Goal: Transaction & Acquisition: Purchase product/service

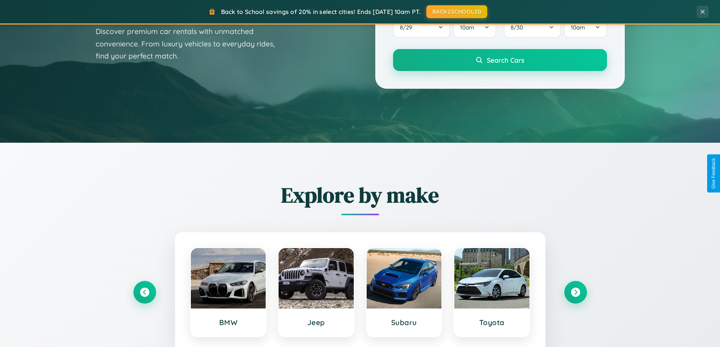
scroll to position [1454, 0]
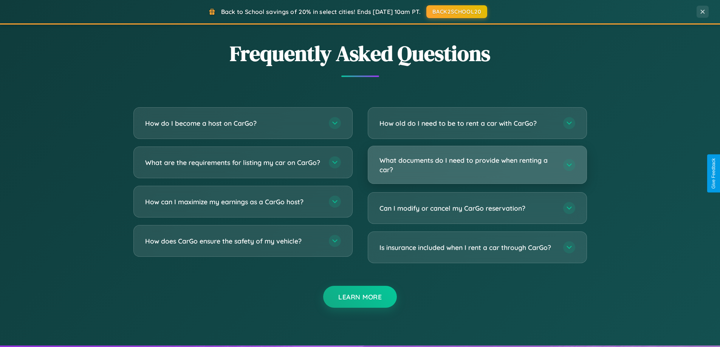
click at [477, 165] on h3 "What documents do I need to provide when renting a car?" at bounding box center [467, 165] width 176 height 19
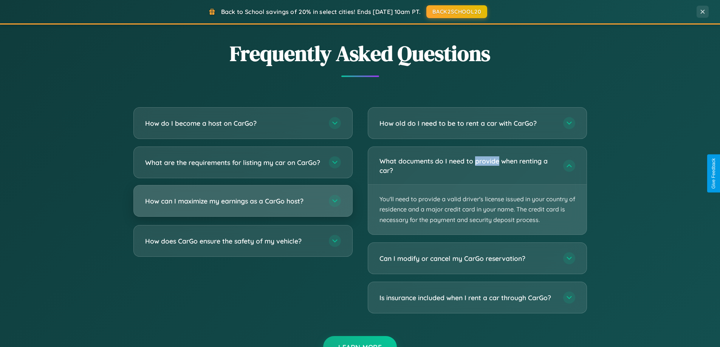
click at [243, 206] on h3 "How can I maximize my earnings as a CarGo host?" at bounding box center [233, 200] width 176 height 9
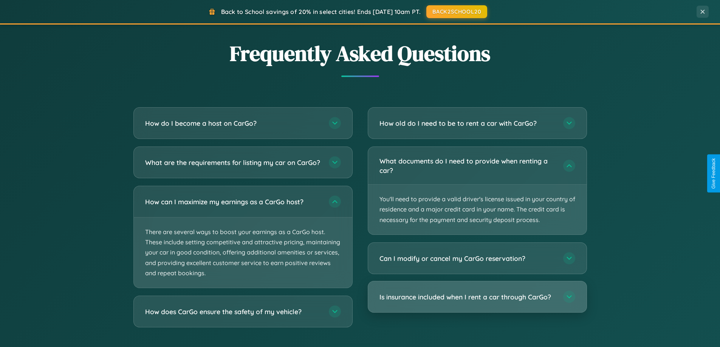
click at [477, 297] on h3 "Is insurance included when I rent a car through CarGo?" at bounding box center [467, 296] width 176 height 9
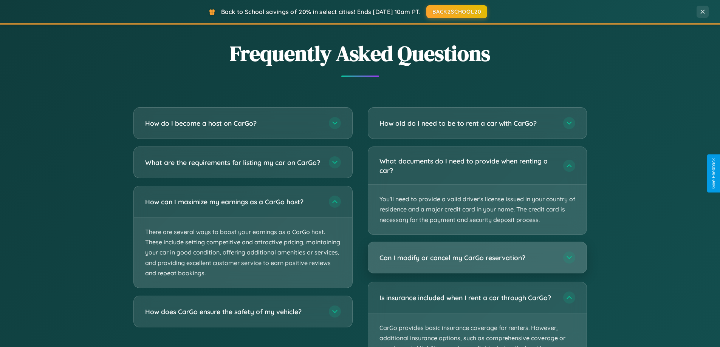
click at [477, 258] on h3 "Can I modify or cancel my CarGo reservation?" at bounding box center [467, 257] width 176 height 9
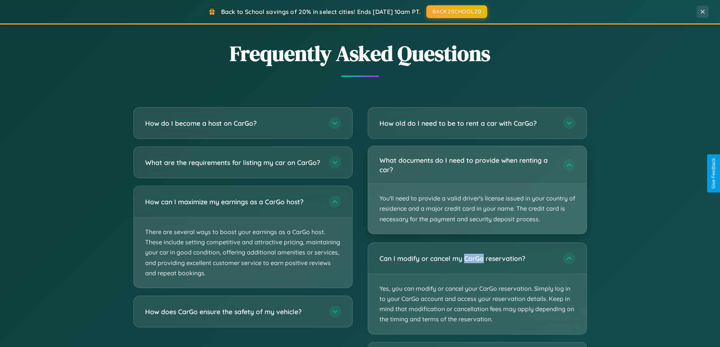
click at [477, 190] on p "You'll need to provide a valid driver's license issued in your country of resid…" at bounding box center [477, 209] width 218 height 50
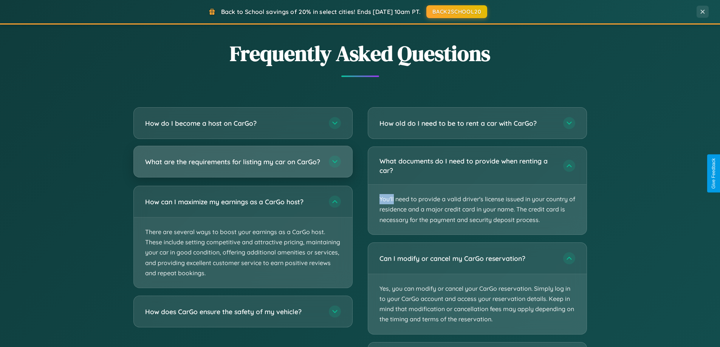
click at [243, 165] on h3 "What are the requirements for listing my car on CarGo?" at bounding box center [233, 161] width 176 height 9
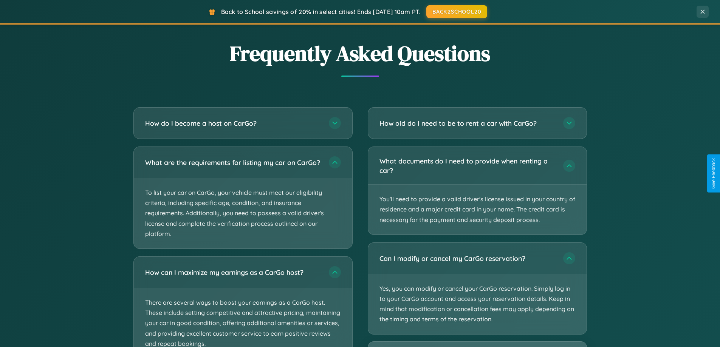
click at [456, 11] on button "BACK2SCHOOL20" at bounding box center [457, 12] width 64 height 14
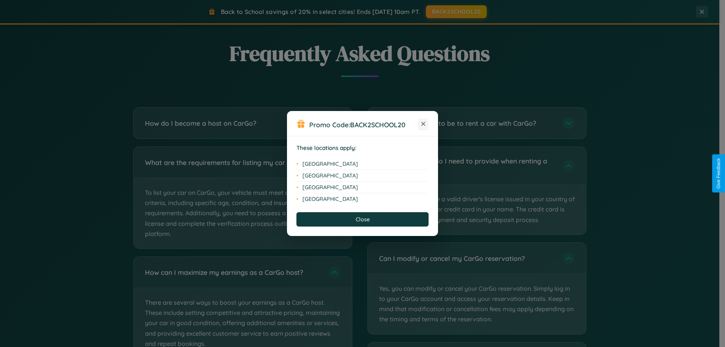
click at [424, 124] on icon at bounding box center [424, 124] width 4 height 4
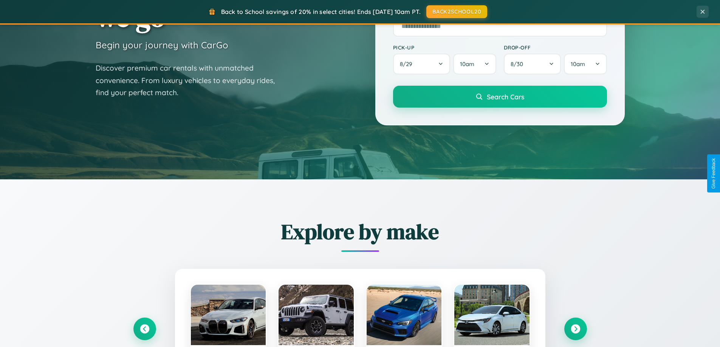
scroll to position [0, 0]
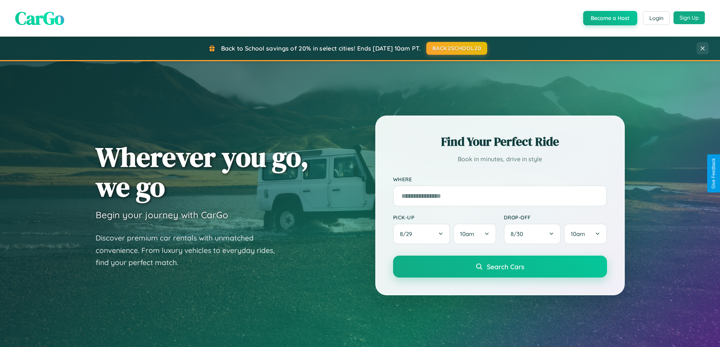
click at [689, 18] on button "Sign Up" at bounding box center [688, 17] width 31 height 13
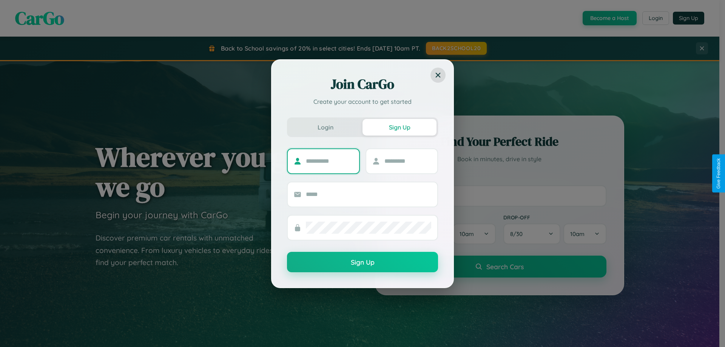
click at [329, 161] on input "text" at bounding box center [329, 161] width 47 height 12
type input "******"
click at [408, 161] on input "text" at bounding box center [408, 161] width 47 height 12
type input "******"
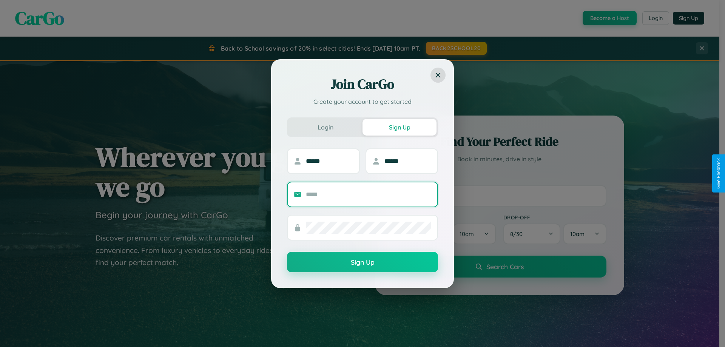
click at [369, 194] on input "text" at bounding box center [368, 195] width 125 height 12
type input "**********"
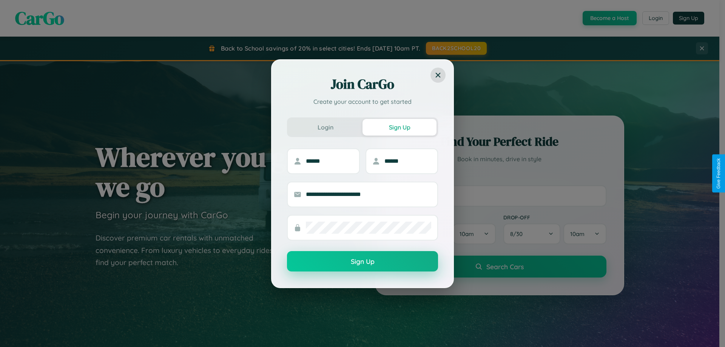
click at [363, 262] on button "Sign Up" at bounding box center [362, 261] width 151 height 20
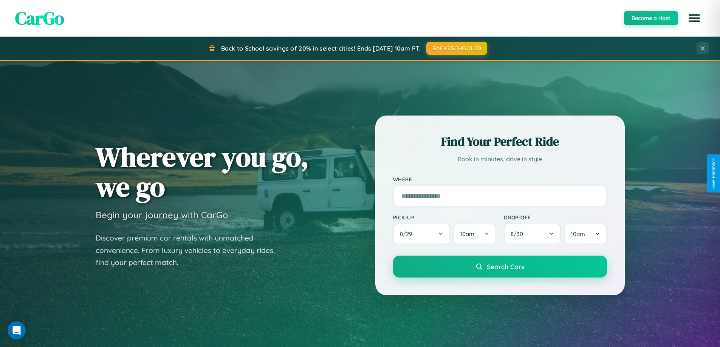
scroll to position [326, 0]
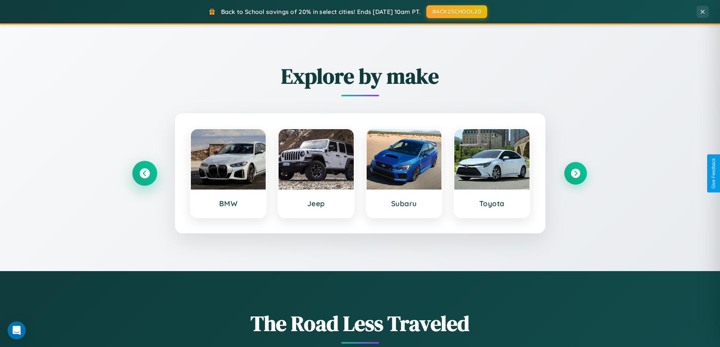
click at [144, 173] on icon at bounding box center [144, 173] width 10 height 10
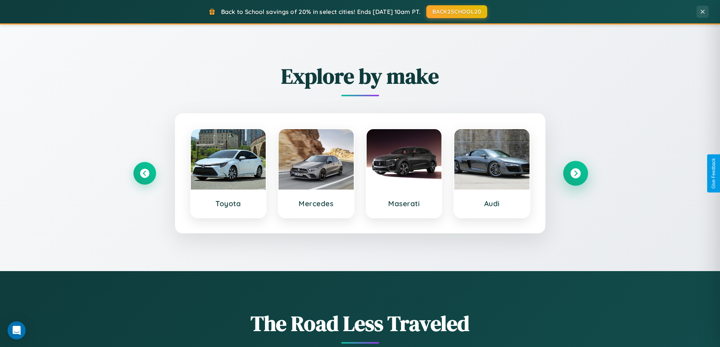
click at [575, 173] on icon at bounding box center [575, 173] width 10 height 10
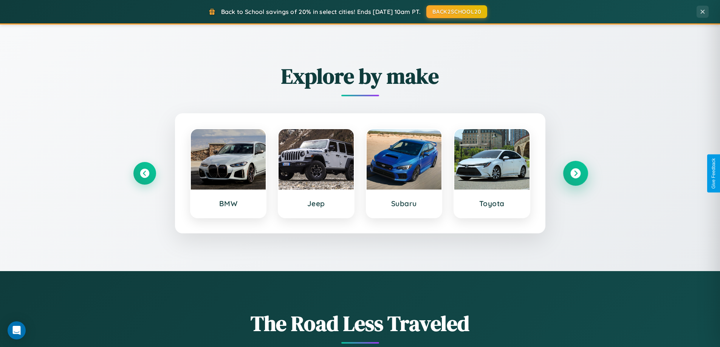
click at [575, 173] on icon at bounding box center [575, 173] width 10 height 10
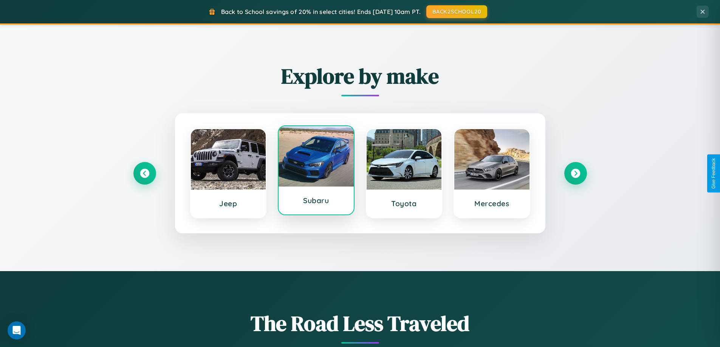
click at [316, 173] on div at bounding box center [315, 156] width 75 height 60
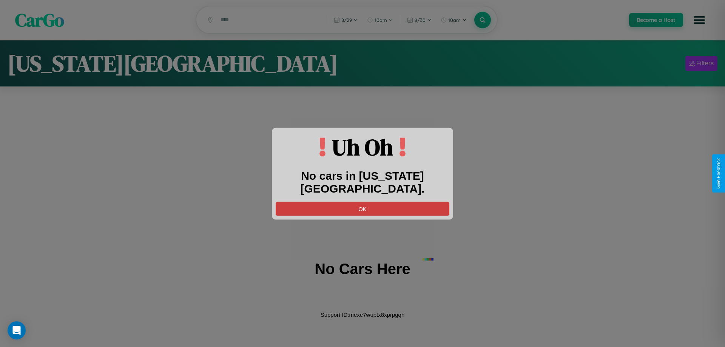
click at [363, 202] on button "OK" at bounding box center [363, 209] width 174 height 14
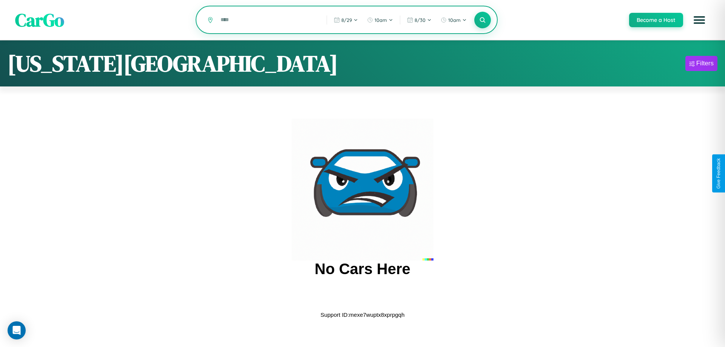
click at [268, 20] on input "text" at bounding box center [268, 19] width 102 height 13
click at [482, 20] on icon at bounding box center [482, 19] width 7 height 7
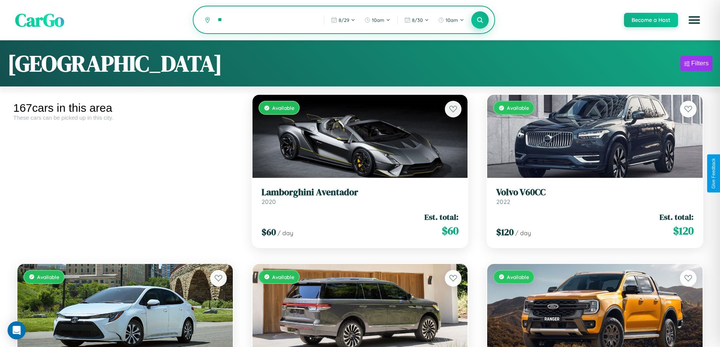
type input "*"
click at [479, 20] on icon at bounding box center [479, 19] width 7 height 7
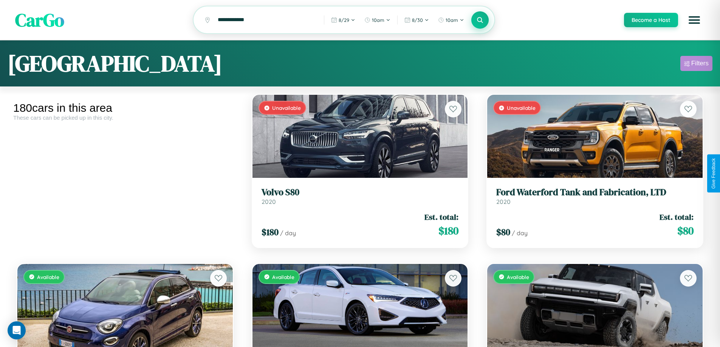
click at [696, 65] on div "Filters" at bounding box center [699, 64] width 17 height 8
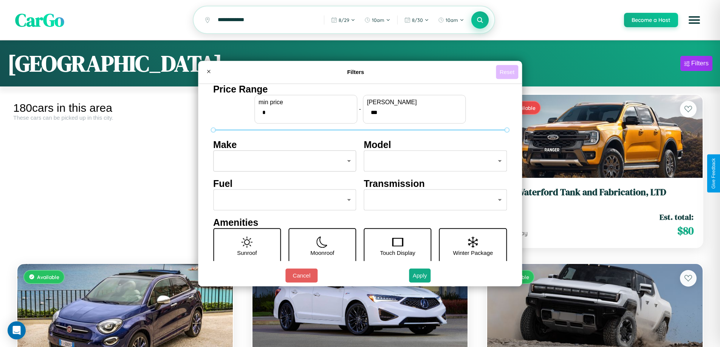
click at [508, 72] on button "Reset" at bounding box center [507, 72] width 22 height 14
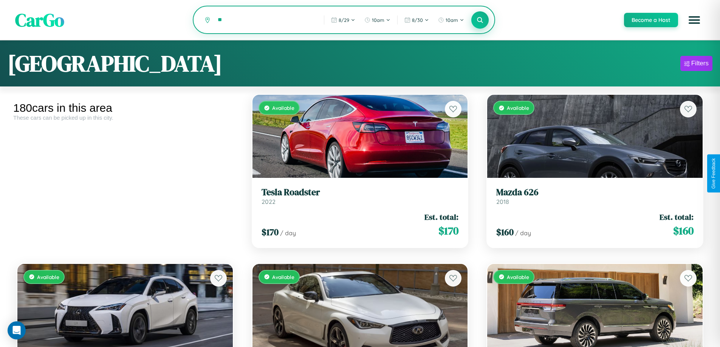
type input "*"
type input "****"
click at [479, 20] on icon at bounding box center [479, 19] width 7 height 7
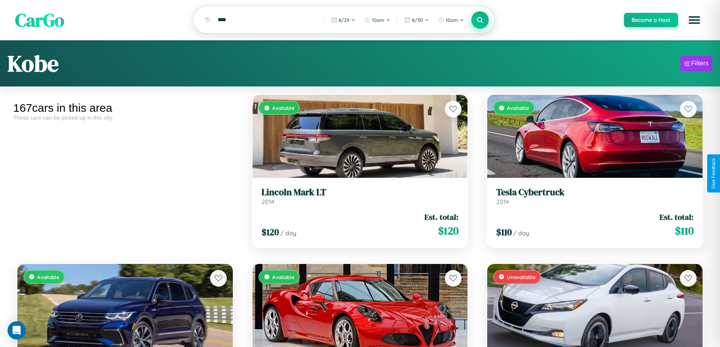
scroll to position [952, 0]
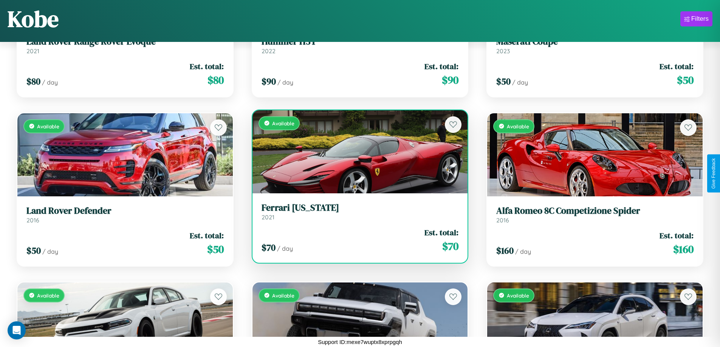
click at [357, 153] on div "Available" at bounding box center [359, 151] width 215 height 83
click at [357, 151] on div "Available" at bounding box center [359, 151] width 215 height 83
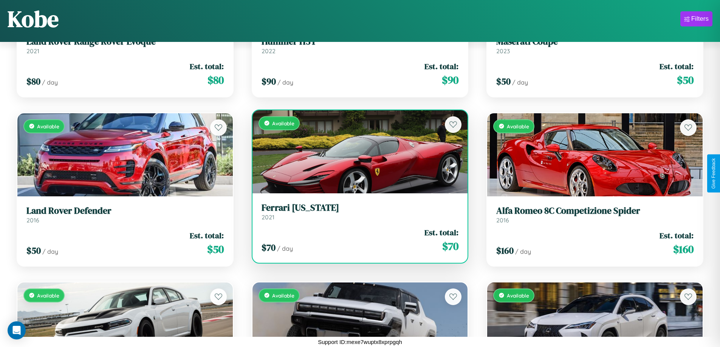
click at [357, 151] on div "Available" at bounding box center [359, 151] width 215 height 83
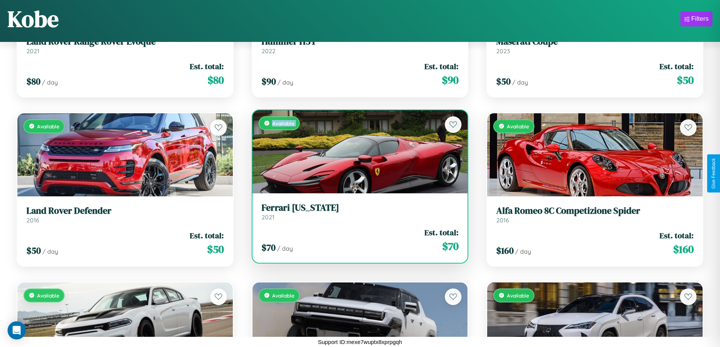
click at [357, 151] on div "Available" at bounding box center [359, 151] width 215 height 83
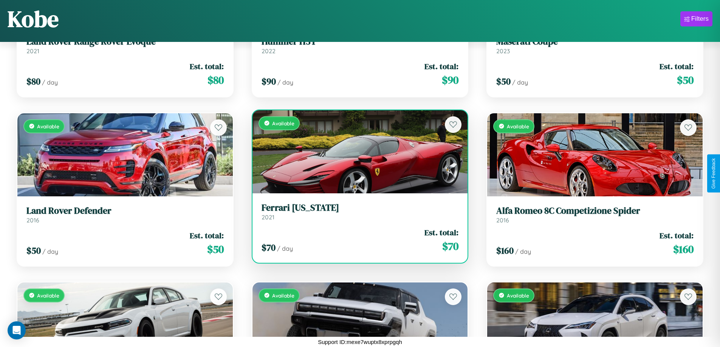
click at [357, 151] on div "Available" at bounding box center [359, 151] width 215 height 83
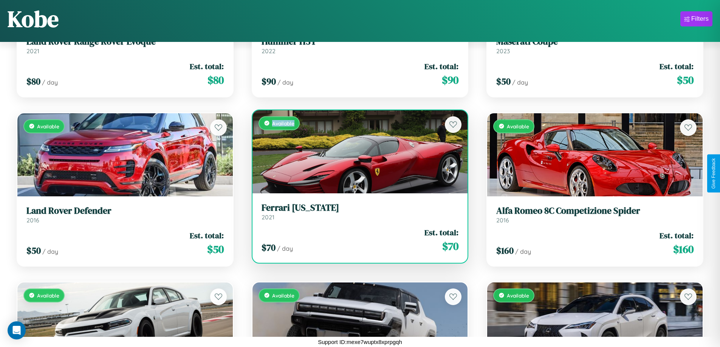
click at [357, 151] on div "Available" at bounding box center [359, 151] width 215 height 83
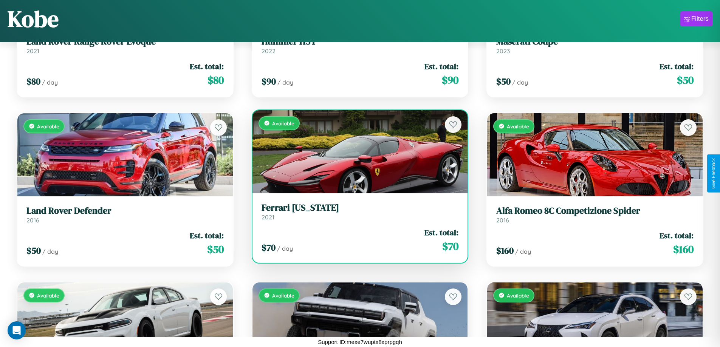
click at [357, 212] on h3 "Ferrari [US_STATE]" at bounding box center [359, 207] width 197 height 11
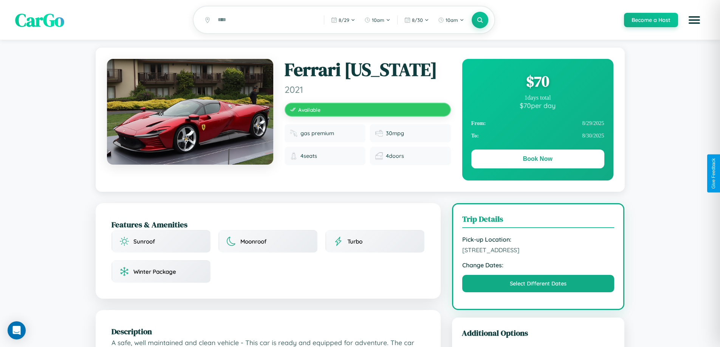
scroll to position [248, 0]
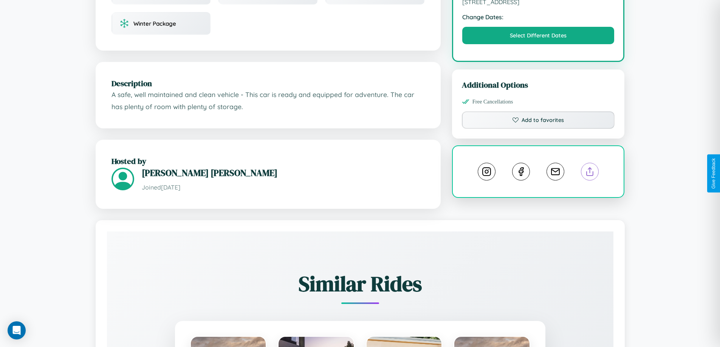
click at [590, 173] on line at bounding box center [590, 170] width 0 height 5
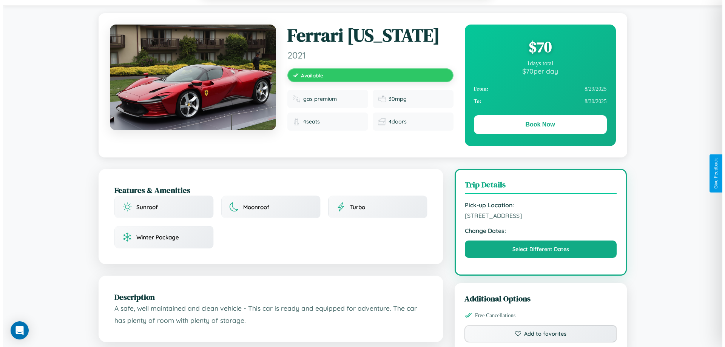
scroll to position [0, 0]
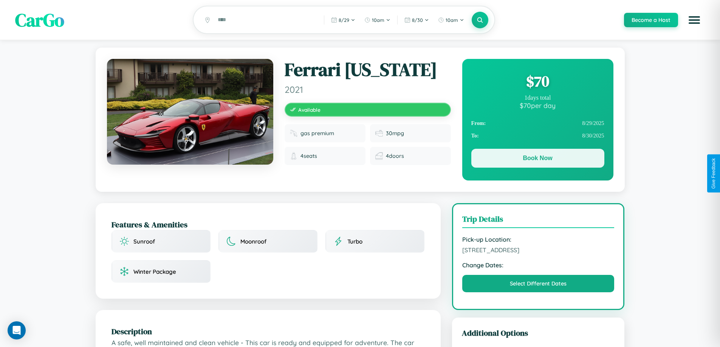
click at [537, 159] on button "Book Now" at bounding box center [537, 158] width 133 height 19
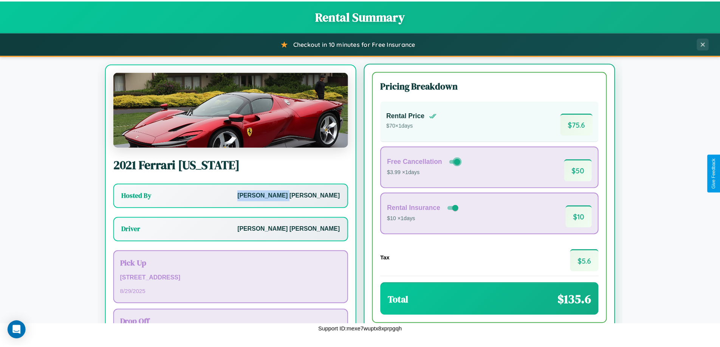
scroll to position [35, 0]
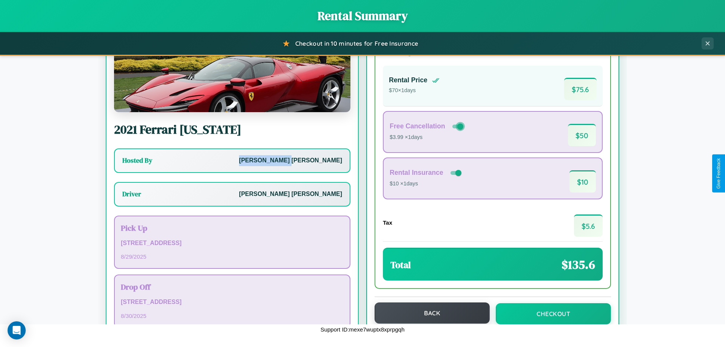
click at [429, 314] on button "Back" at bounding box center [432, 313] width 115 height 21
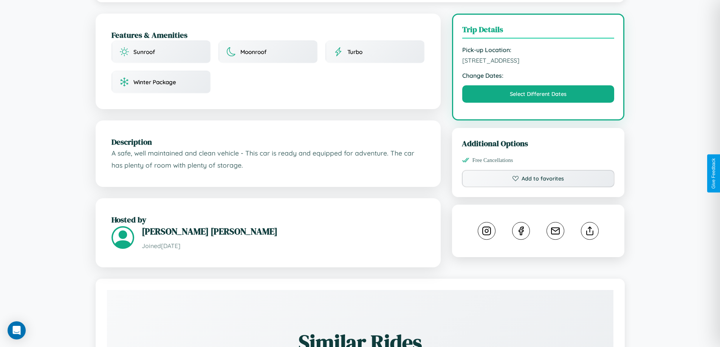
scroll to position [248, 0]
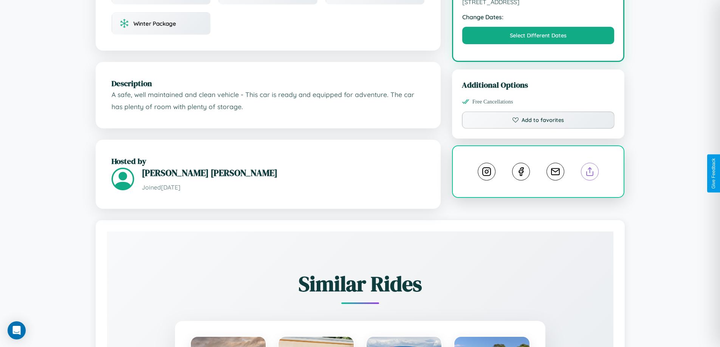
click at [590, 173] on line at bounding box center [590, 170] width 0 height 5
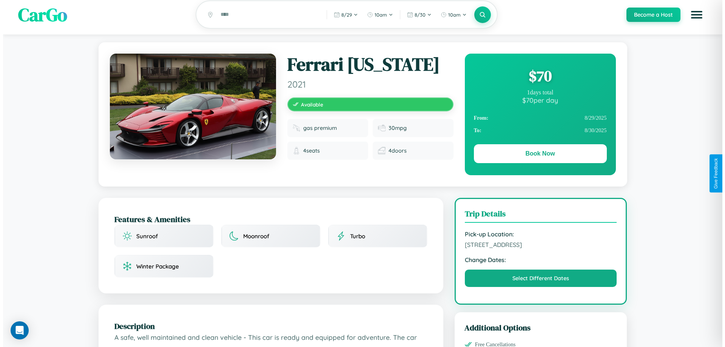
scroll to position [0, 0]
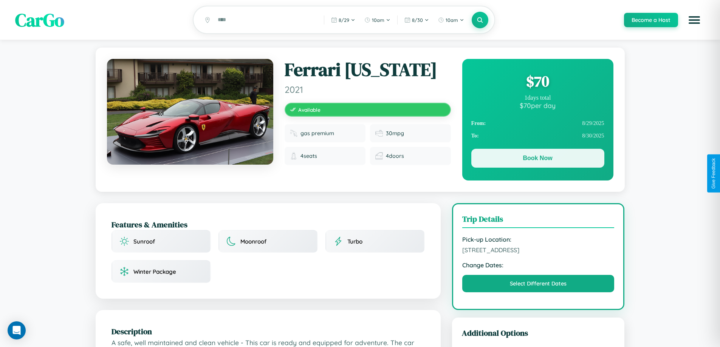
click at [537, 160] on button "Book Now" at bounding box center [537, 158] width 133 height 19
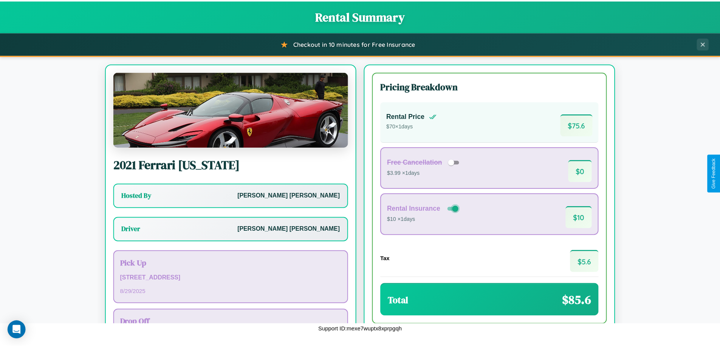
scroll to position [54, 0]
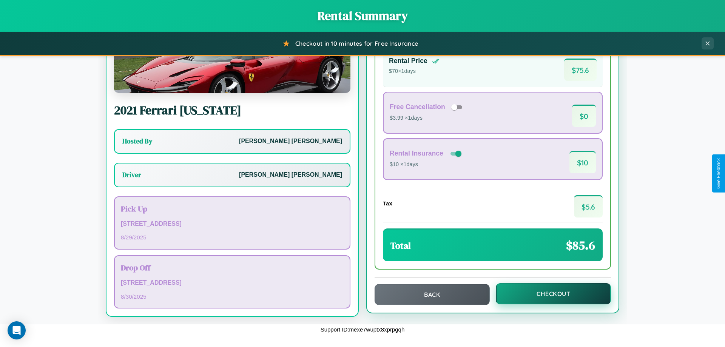
click at [549, 294] on button "Checkout" at bounding box center [553, 293] width 115 height 21
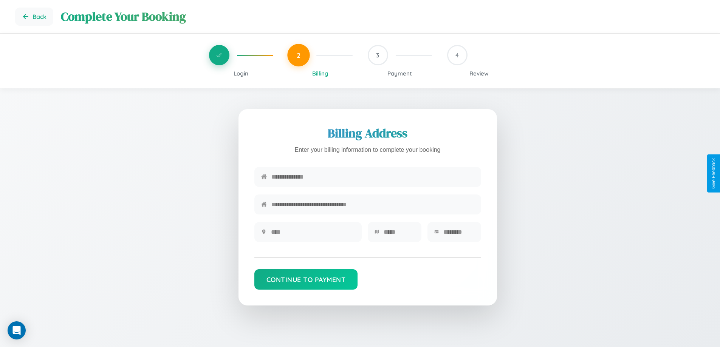
click at [373, 178] on input "text" at bounding box center [372, 177] width 203 height 19
type input "**********"
click at [312, 235] on input "text" at bounding box center [313, 232] width 84 height 19
type input "********"
click at [399, 235] on input "text" at bounding box center [398, 232] width 31 height 19
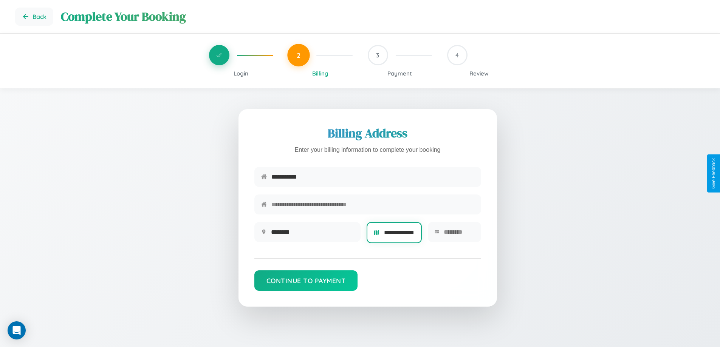
scroll to position [0, 6]
type input "**********"
click at [458, 235] on input "text" at bounding box center [459, 232] width 30 height 19
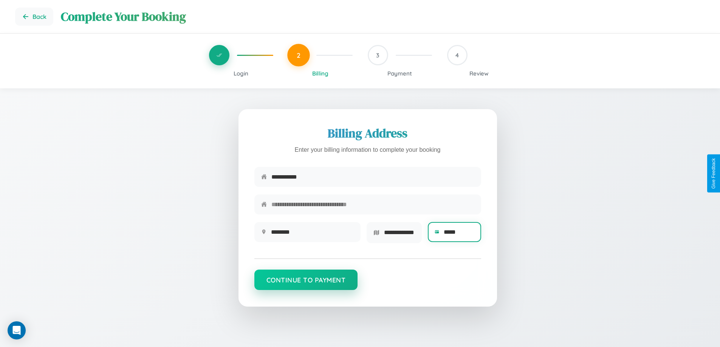
type input "*****"
click at [306, 283] on button "Continue to Payment" at bounding box center [306, 280] width 104 height 20
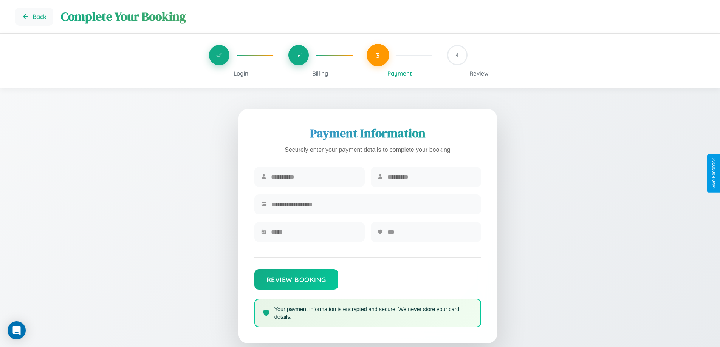
click at [314, 177] on input "text" at bounding box center [314, 177] width 87 height 19
type input "*******"
click at [430, 177] on input "text" at bounding box center [430, 177] width 87 height 19
type input "*****"
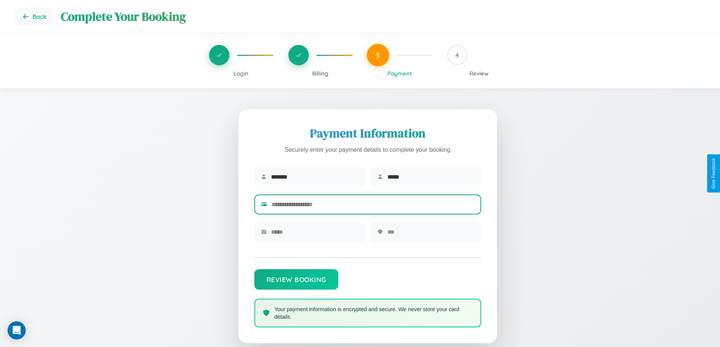
click at [373, 206] on input "text" at bounding box center [372, 204] width 203 height 19
type input "**********"
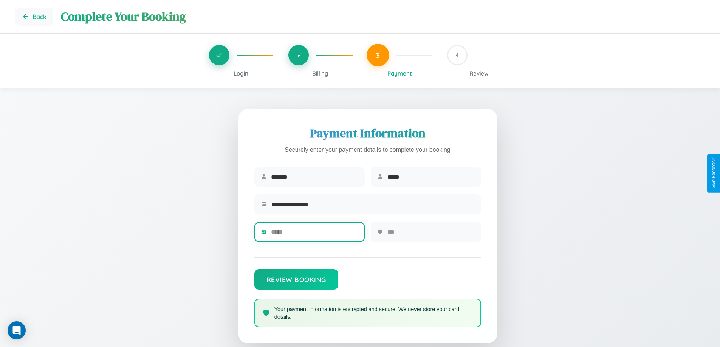
click at [314, 235] on input "text" at bounding box center [314, 232] width 87 height 19
type input "*****"
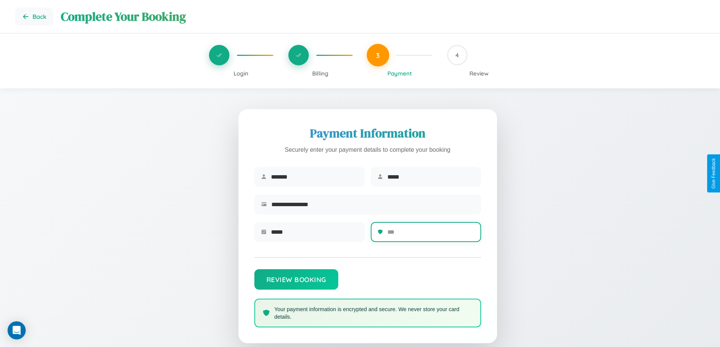
click at [430, 235] on input "text" at bounding box center [430, 232] width 87 height 19
type input "***"
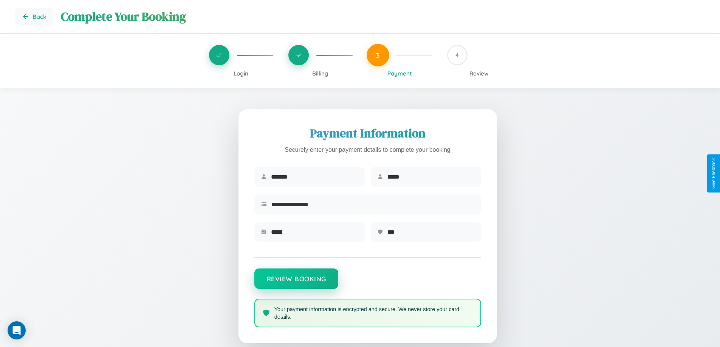
click at [296, 283] on button "Review Booking" at bounding box center [296, 279] width 84 height 20
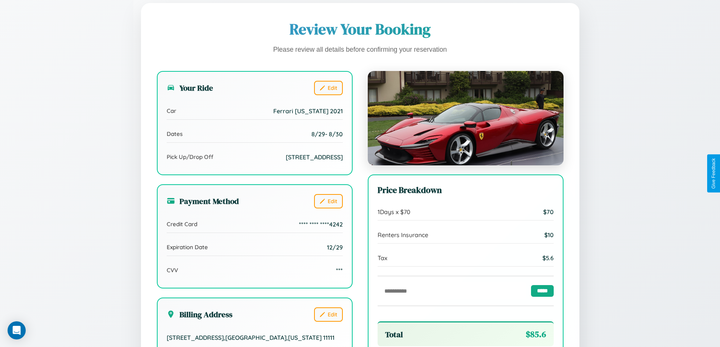
scroll to position [208, 0]
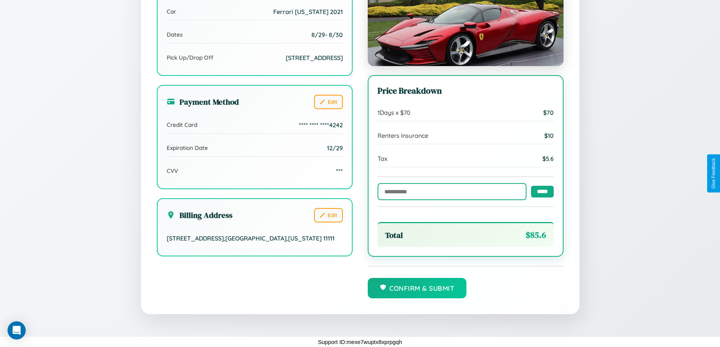
click at [450, 191] on input "text" at bounding box center [451, 191] width 149 height 17
type input "**********"
click at [540, 191] on input "*****" at bounding box center [542, 191] width 23 height 12
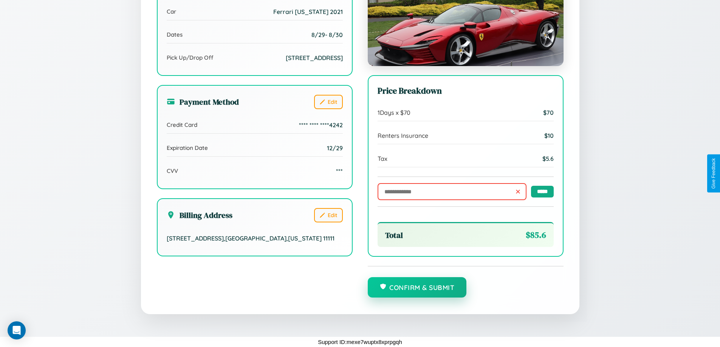
click at [417, 288] on button "Confirm & Submit" at bounding box center [417, 287] width 99 height 20
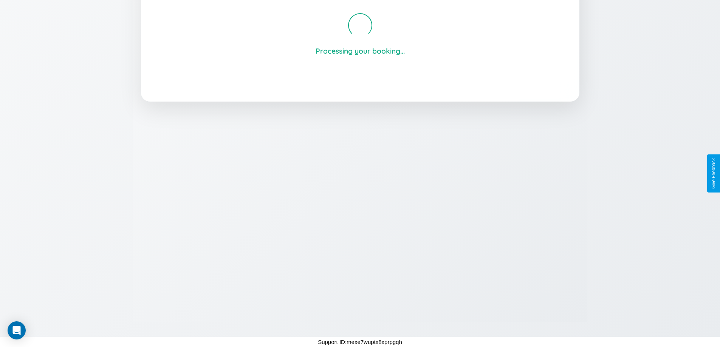
scroll to position [144, 0]
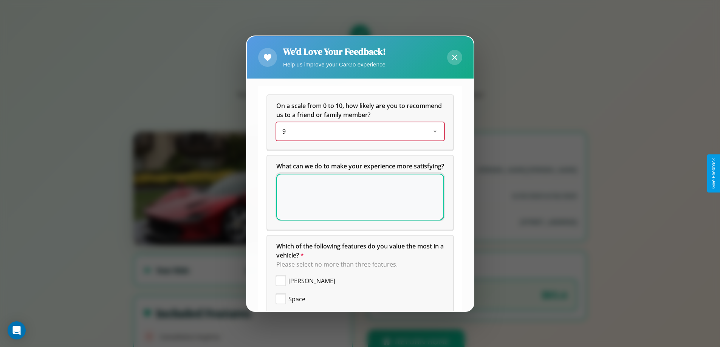
click at [357, 131] on div "9" at bounding box center [354, 131] width 144 height 9
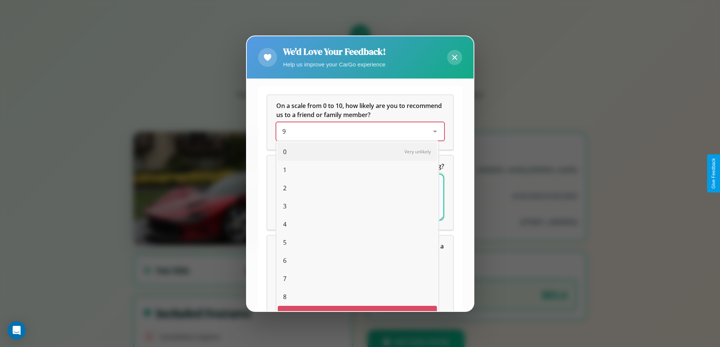
scroll to position [13, 31]
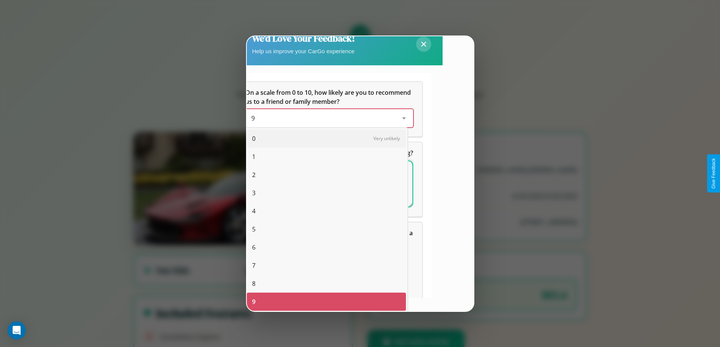
click at [254, 193] on span "3" at bounding box center [253, 193] width 3 height 9
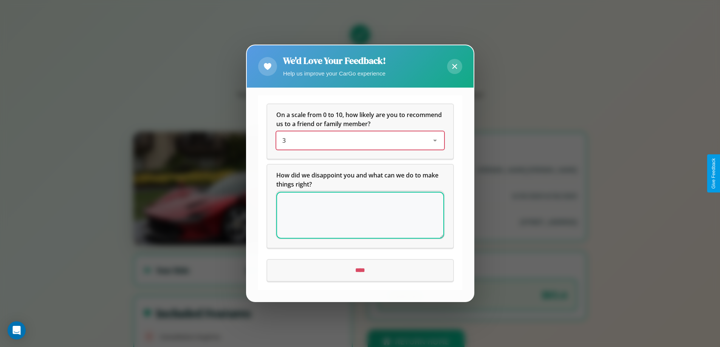
scroll to position [0, 0]
click at [454, 66] on icon at bounding box center [454, 66] width 5 height 5
